Goal: Find contact information: Find contact information

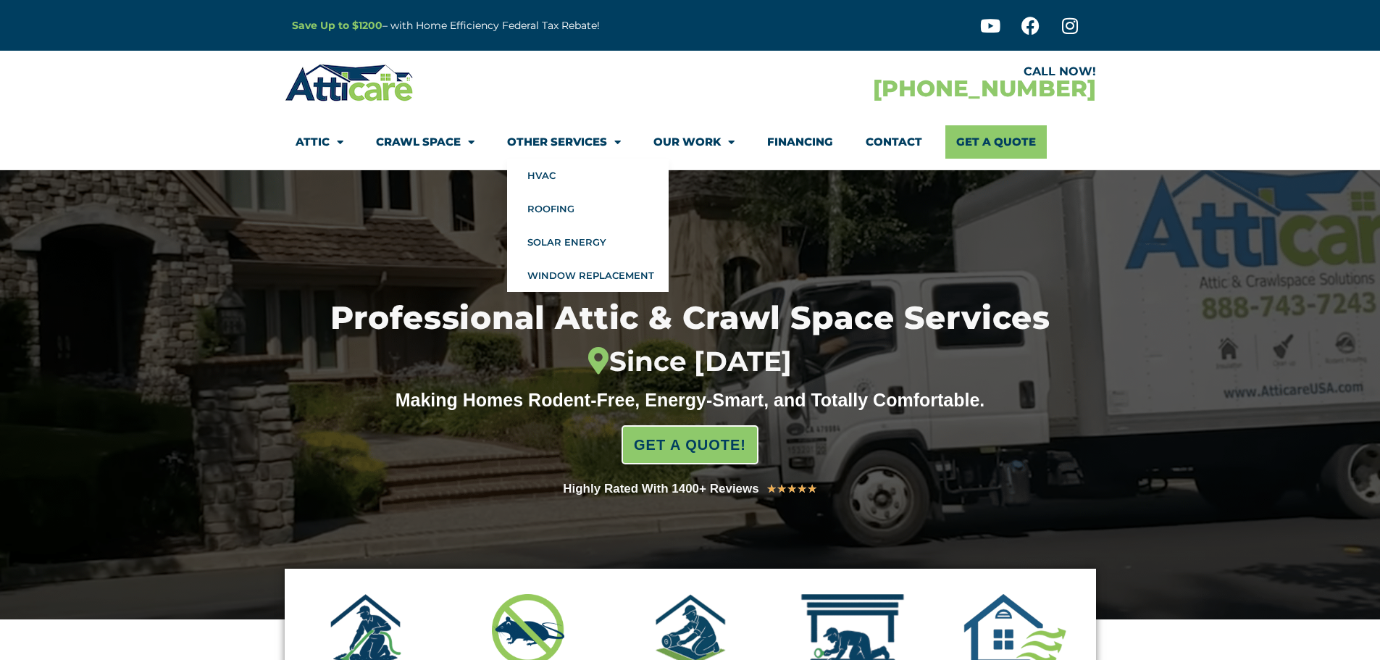
click at [522, 135] on link "Other Services" at bounding box center [564, 141] width 114 height 33
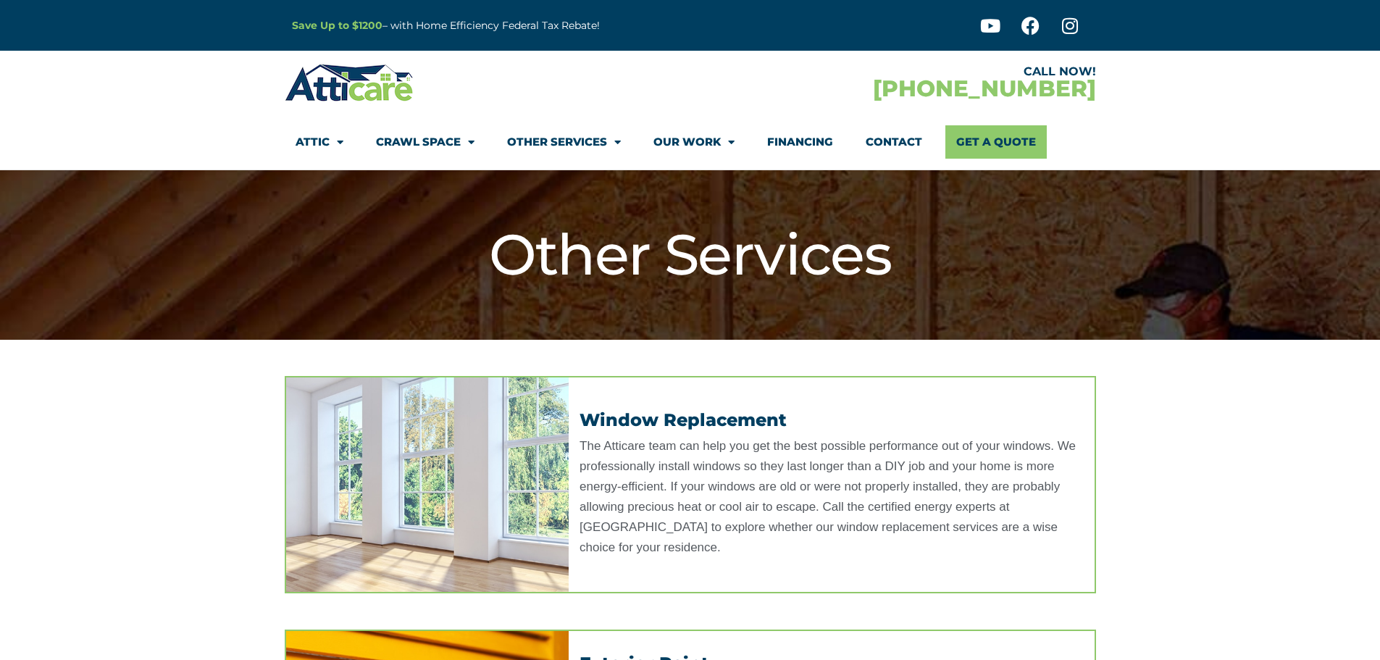
click at [871, 143] on link "Contact" at bounding box center [894, 141] width 57 height 33
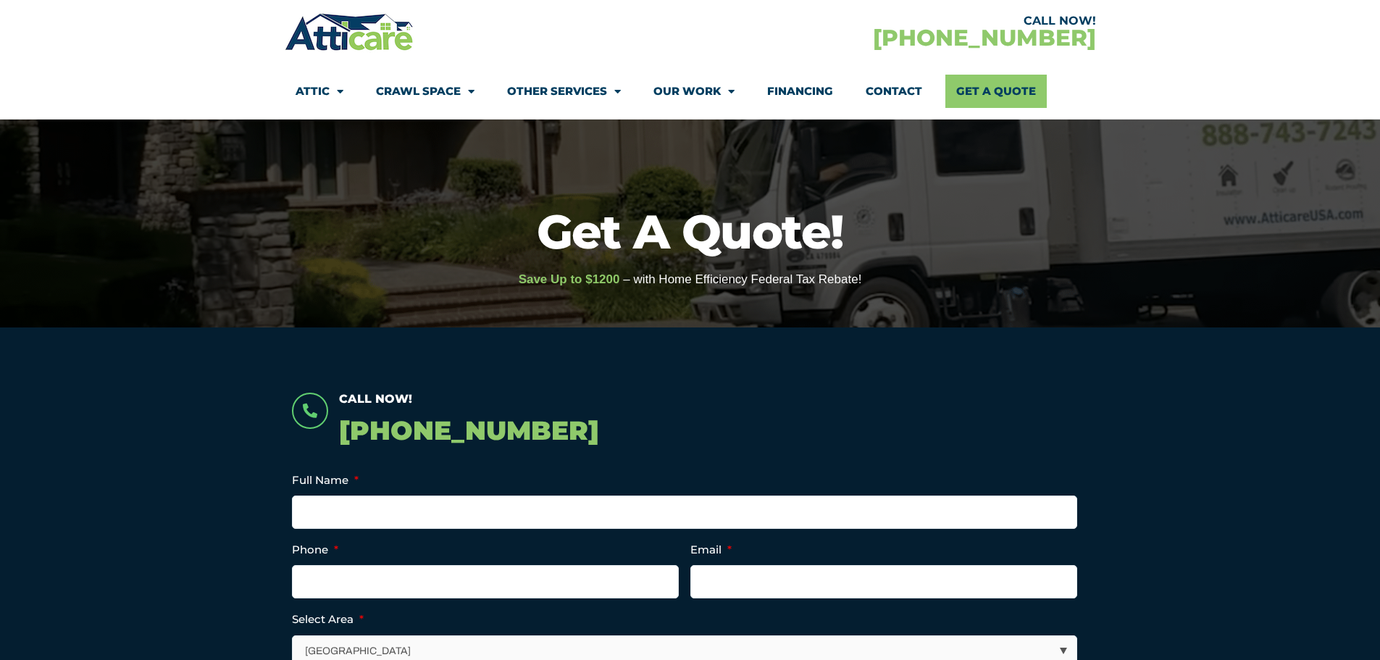
scroll to position [145, 0]
